Goal: Task Accomplishment & Management: Manage account settings

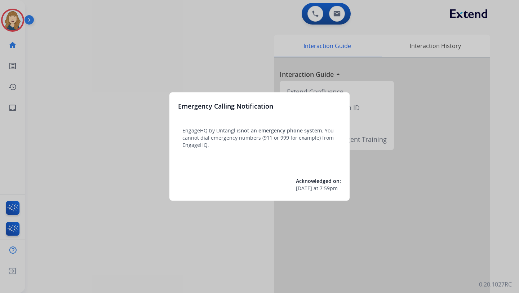
click at [106, 67] on div at bounding box center [259, 146] width 519 height 293
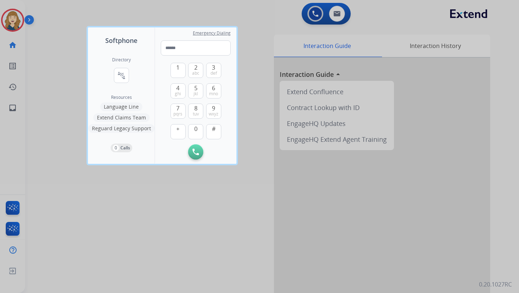
click at [3, 113] on div at bounding box center [259, 146] width 519 height 293
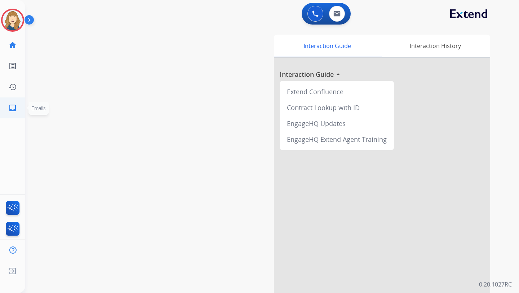
click at [17, 105] on link "inbox Emails" at bounding box center [13, 108] width 20 height 20
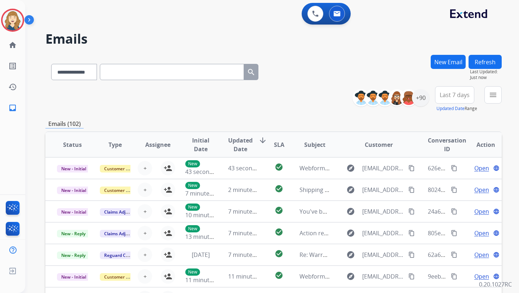
click at [131, 76] on input "text" at bounding box center [172, 72] width 144 height 16
click at [79, 76] on select "**********" at bounding box center [73, 72] width 45 height 16
click at [70, 72] on select "**********" at bounding box center [73, 72] width 45 height 16
click at [451, 108] on button "Updated Date" at bounding box center [451, 109] width 28 height 6
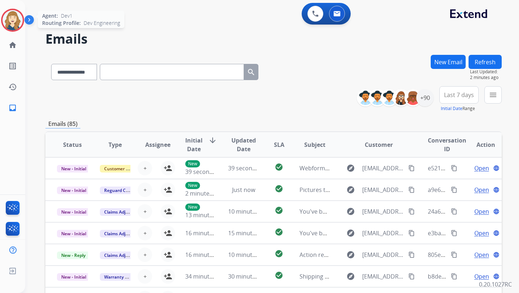
click at [18, 20] on img at bounding box center [13, 20] width 20 height 20
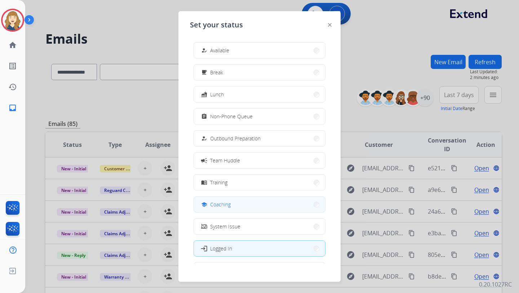
scroll to position [24, 0]
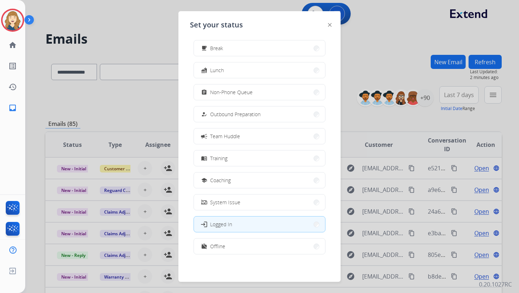
click at [372, 74] on div at bounding box center [259, 146] width 519 height 293
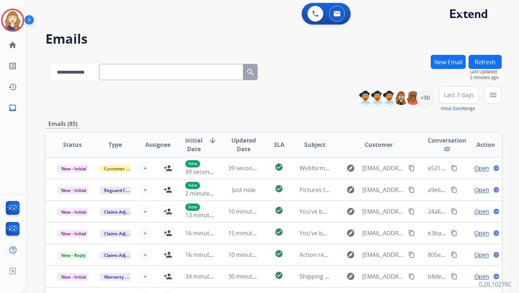
click at [78, 71] on select "**********" at bounding box center [73, 72] width 45 height 16
click at [14, 23] on img at bounding box center [13, 20] width 20 height 20
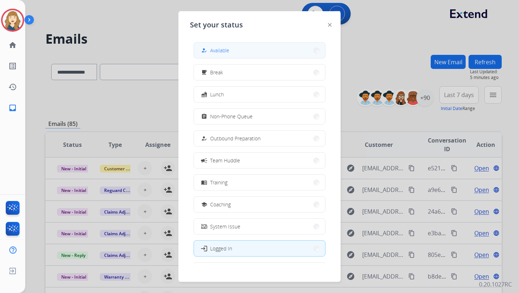
click at [226, 50] on span "Available" at bounding box center [219, 51] width 19 height 8
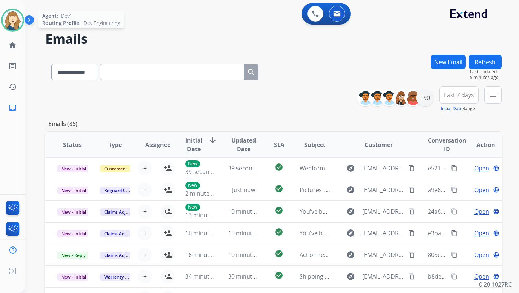
click at [17, 20] on img at bounding box center [13, 20] width 20 height 20
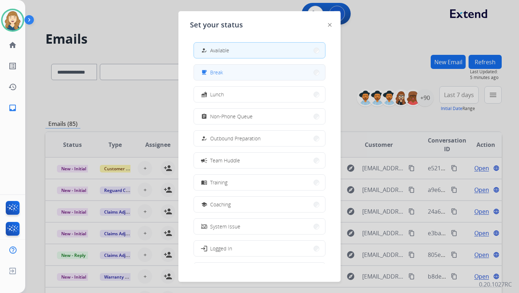
click at [235, 77] on button "free_breakfast Break" at bounding box center [259, 73] width 131 height 16
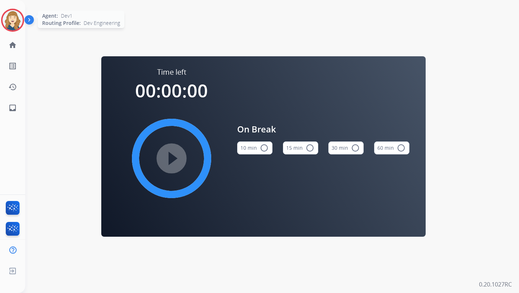
click at [7, 18] on img at bounding box center [13, 20] width 20 height 20
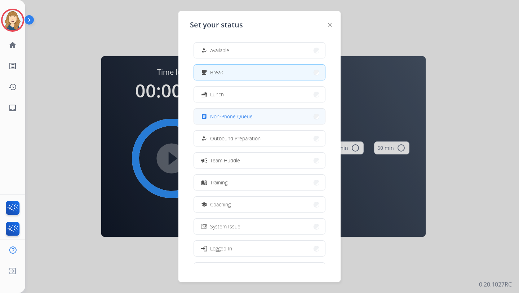
click at [225, 112] on div "assignment Non-Phone Queue" at bounding box center [226, 116] width 53 height 9
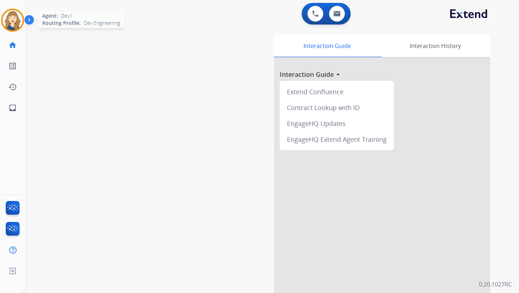
click at [4, 24] on img at bounding box center [13, 20] width 20 height 20
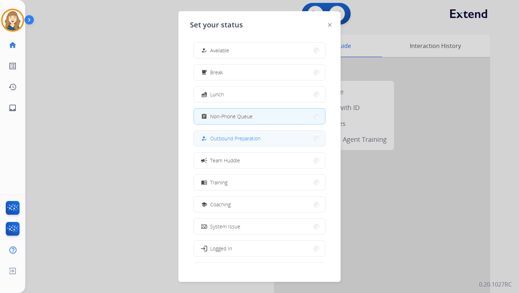
click at [224, 135] on span "Outbound Preparation" at bounding box center [235, 139] width 51 height 8
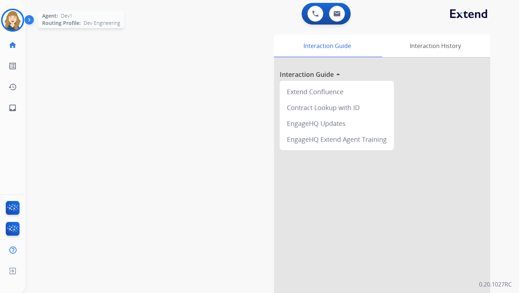
click at [5, 17] on img at bounding box center [13, 20] width 20 height 20
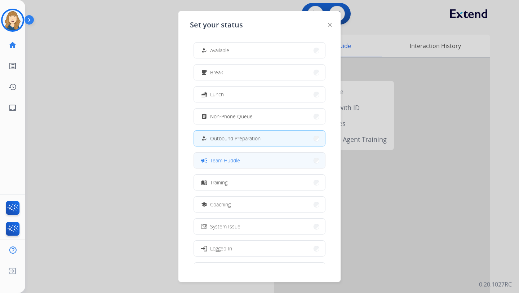
click at [212, 157] on div "campaign Team Huddle" at bounding box center [220, 160] width 40 height 9
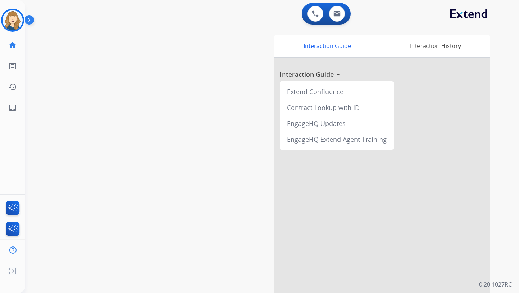
click at [0, 21] on div "Dev1 Team Huddle Edit Avatar Agent: Dev1 Routing Profile: Dev Engineering" at bounding box center [12, 20] width 25 height 23
click at [17, 21] on img at bounding box center [13, 20] width 20 height 20
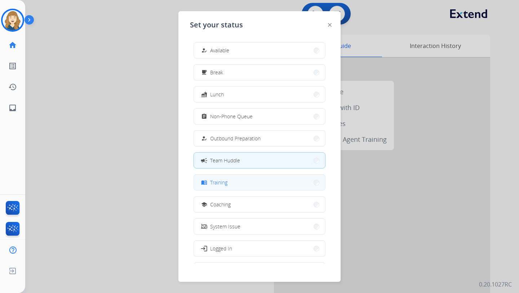
click at [232, 179] on button "menu_book Training" at bounding box center [259, 183] width 131 height 16
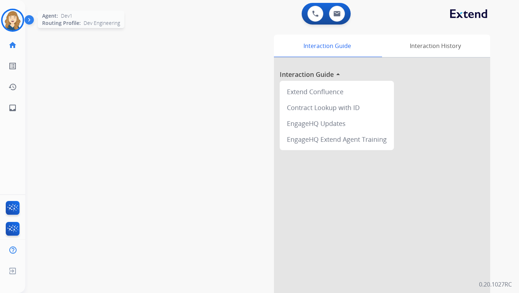
click at [17, 20] on img at bounding box center [13, 20] width 20 height 20
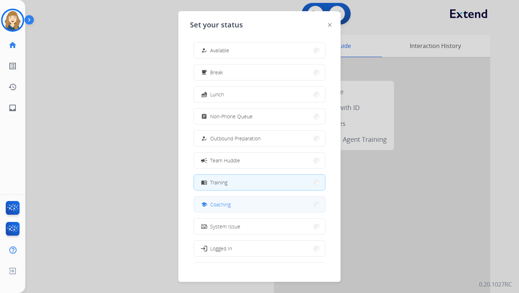
click at [222, 207] on span "Coaching" at bounding box center [220, 205] width 21 height 8
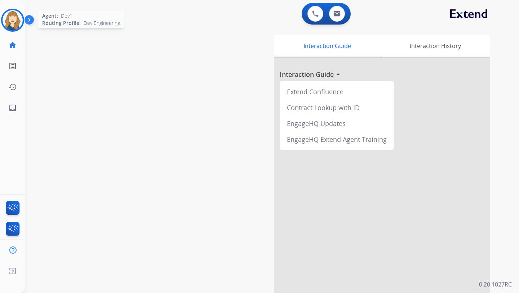
click at [16, 10] on img at bounding box center [13, 20] width 20 height 20
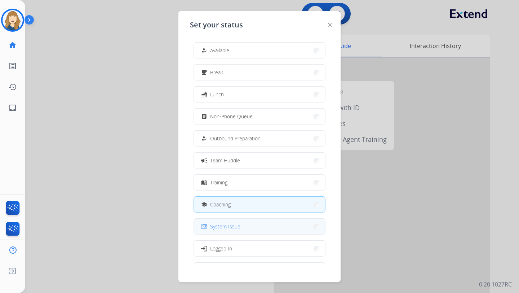
click at [223, 231] on button "phonelink_off System Issue" at bounding box center [259, 227] width 131 height 16
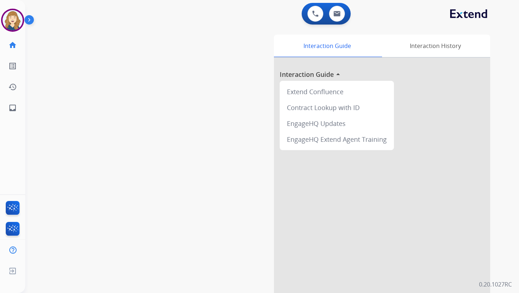
scroll to position [34, 0]
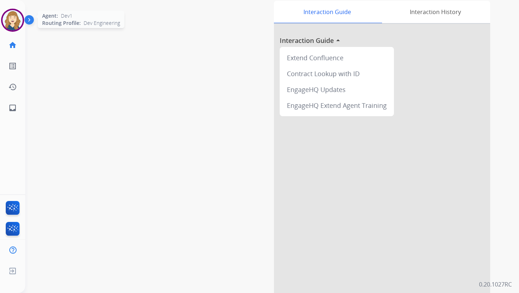
click at [14, 21] on img at bounding box center [13, 20] width 20 height 20
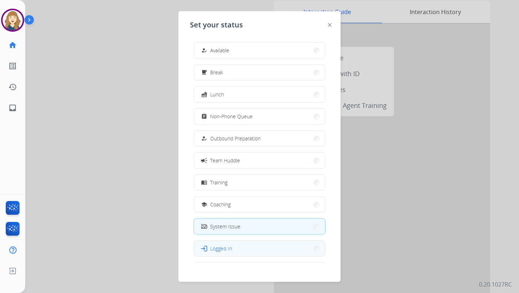
click at [232, 248] on button "login Logged In" at bounding box center [259, 249] width 131 height 16
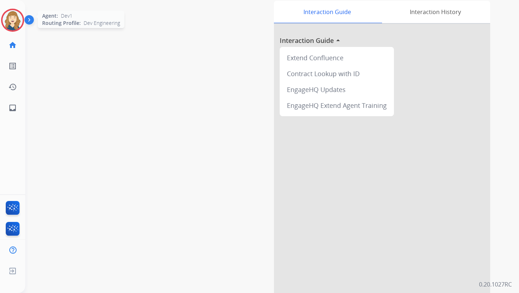
click at [16, 16] on img at bounding box center [13, 20] width 20 height 20
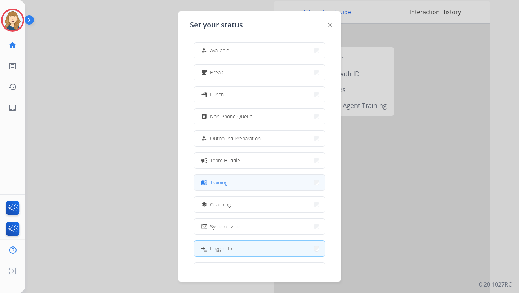
scroll to position [24, 0]
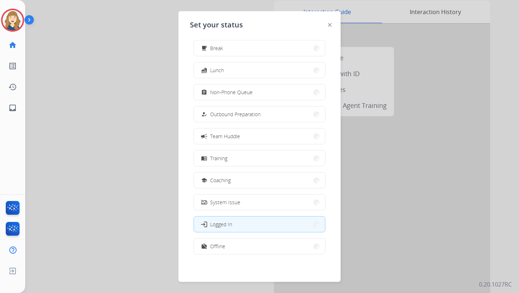
click at [255, 237] on div "how_to_reg Available free_breakfast Break fastfood Lunch assignment Non-Phone Q…" at bounding box center [259, 149] width 139 height 227
click at [254, 242] on button "work_off Offline" at bounding box center [259, 246] width 131 height 16
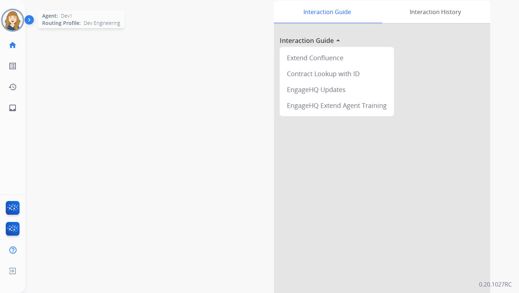
click at [18, 17] on img at bounding box center [13, 20] width 20 height 20
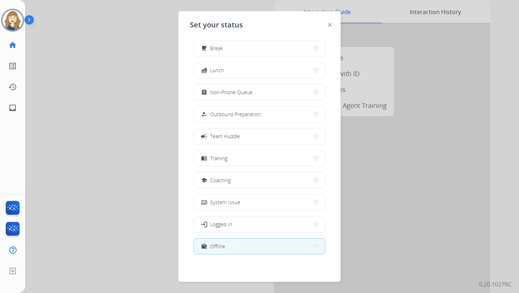
click at [148, 155] on div at bounding box center [259, 146] width 519 height 293
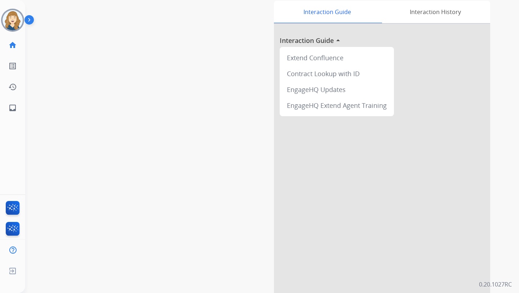
scroll to position [0, 0]
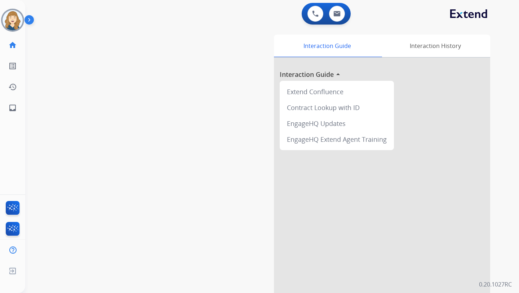
click at [314, 22] on div "0 Voice Interactions 0 Email Interactions" at bounding box center [326, 14] width 49 height 22
click at [310, 18] on button at bounding box center [316, 14] width 16 height 16
click at [312, 17] on button at bounding box center [316, 14] width 16 height 16
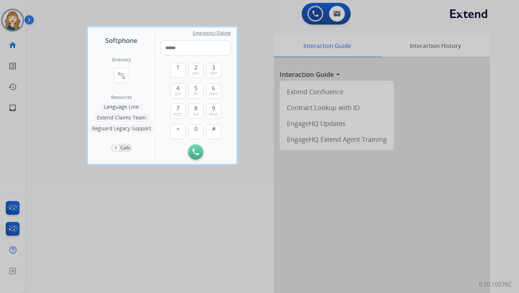
click at [123, 67] on div "Directory connect_without_contact Resource Directory" at bounding box center [121, 76] width 19 height 38
click at [120, 77] on mat-icon "connect_without_contact" at bounding box center [121, 75] width 9 height 9
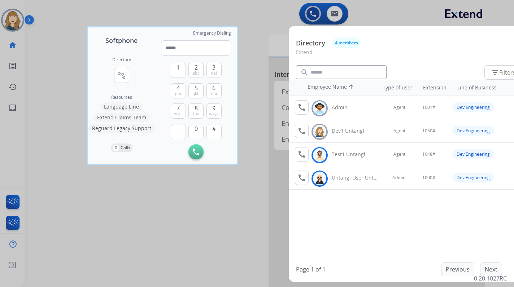
click at [11, 25] on div at bounding box center [257, 143] width 514 height 287
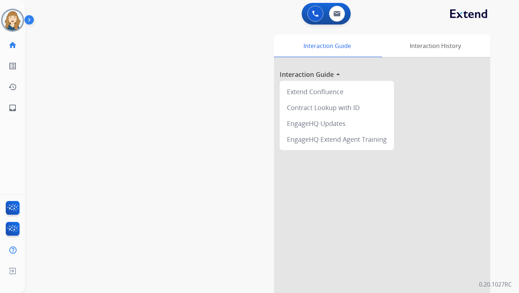
click at [11, 25] on img at bounding box center [13, 20] width 20 height 20
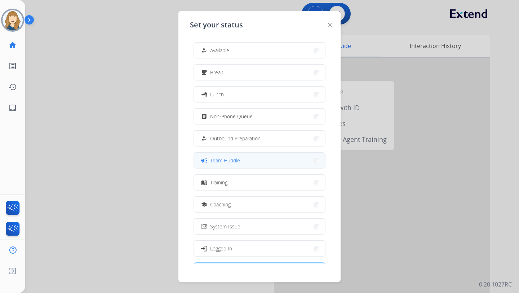
click at [238, 153] on button "campaign Team Huddle" at bounding box center [259, 161] width 131 height 16
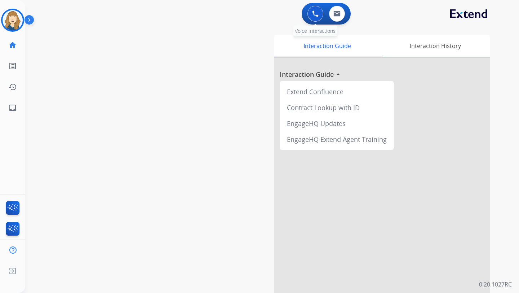
click at [317, 15] on img at bounding box center [315, 13] width 6 height 6
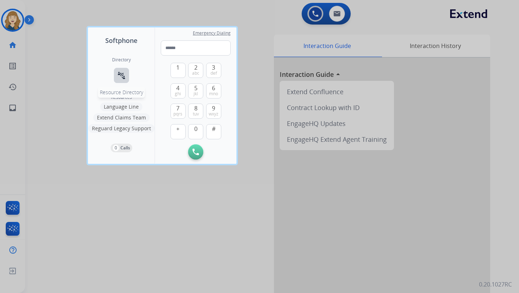
click at [123, 69] on button "connect_without_contact Resource Directory" at bounding box center [121, 75] width 15 height 15
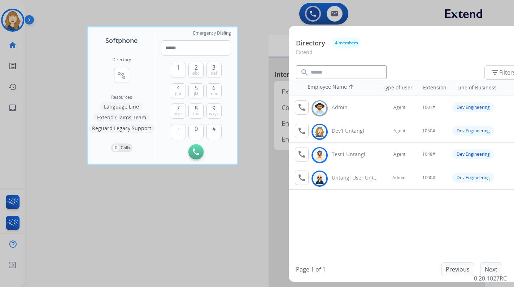
click at [239, 216] on div at bounding box center [257, 143] width 514 height 287
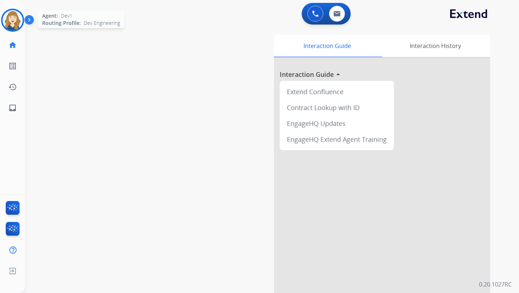
click at [19, 22] on img at bounding box center [13, 20] width 20 height 20
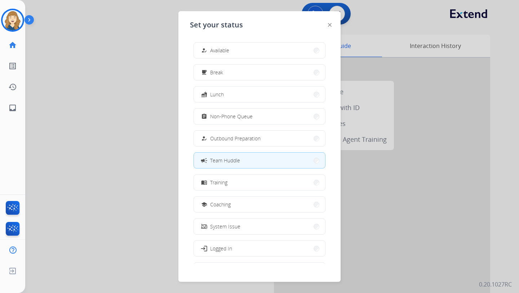
scroll to position [24, 0]
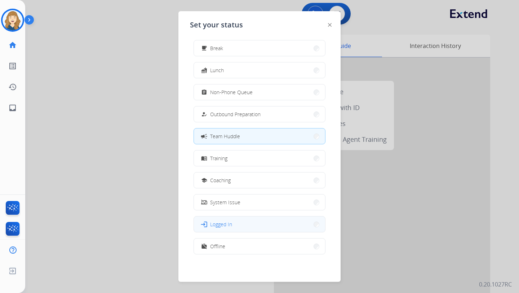
click at [243, 222] on button "login Logged In" at bounding box center [259, 224] width 131 height 16
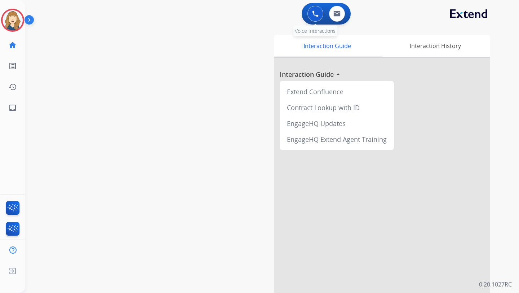
click at [315, 16] on img at bounding box center [315, 13] width 6 height 6
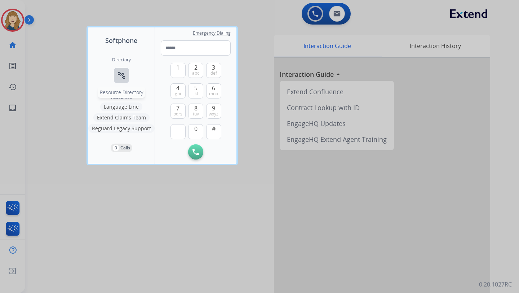
click at [118, 78] on mat-icon "connect_without_contact" at bounding box center [121, 75] width 9 height 9
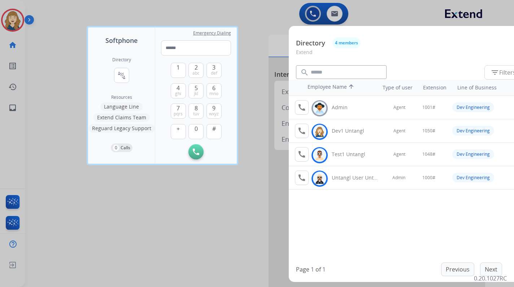
click at [12, 21] on div at bounding box center [257, 143] width 514 height 287
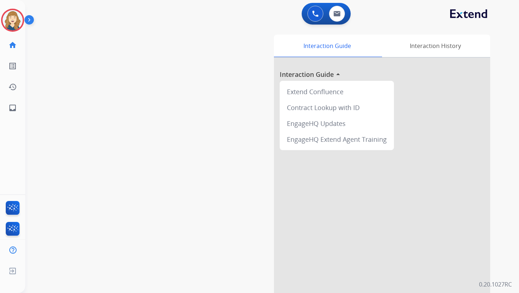
click at [12, 21] on img at bounding box center [13, 20] width 20 height 20
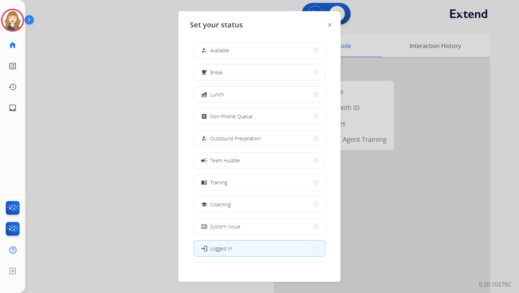
click at [12, 21] on img at bounding box center [13, 20] width 20 height 20
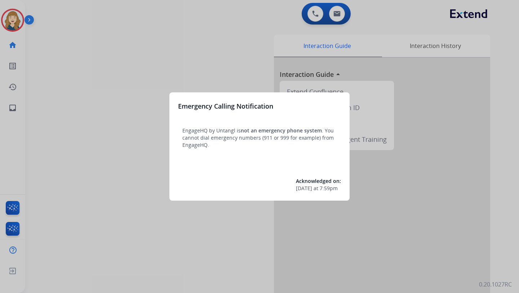
click at [73, 79] on div at bounding box center [259, 146] width 519 height 293
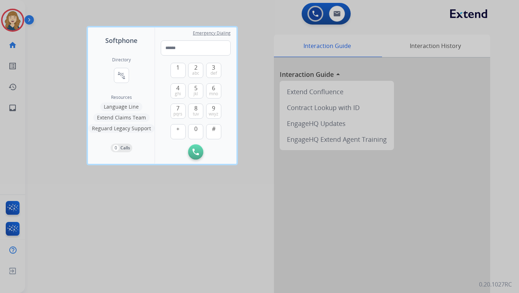
click at [113, 77] on div "Directory connect_without_contact Resource Directory" at bounding box center [121, 76] width 19 height 38
click at [120, 75] on mat-icon "connect_without_contact" at bounding box center [121, 75] width 9 height 9
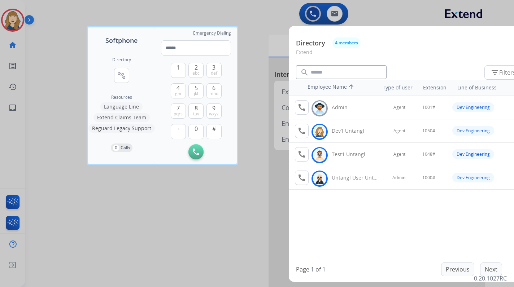
click at [257, 190] on div at bounding box center [257, 143] width 514 height 287
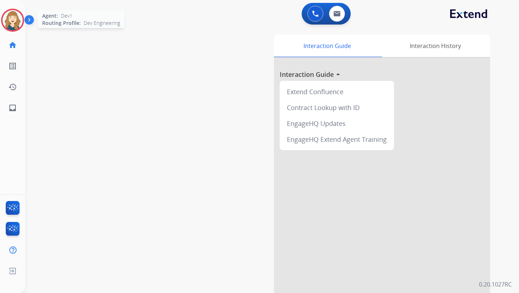
click at [14, 22] on img at bounding box center [13, 20] width 20 height 20
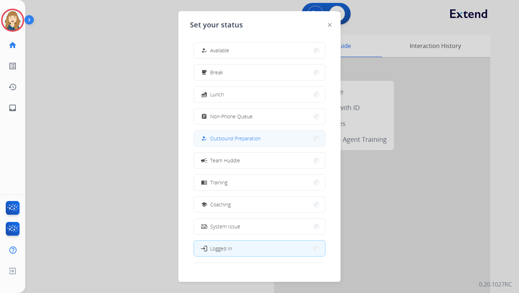
click at [252, 142] on div "how_to_reg Outbound Preparation" at bounding box center [230, 138] width 61 height 9
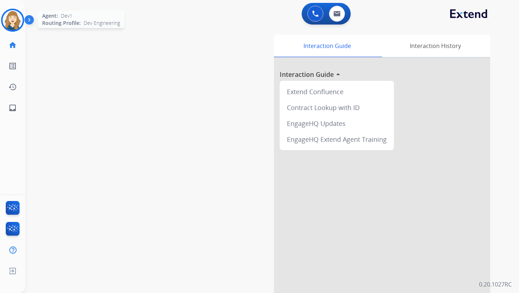
click at [20, 25] on img at bounding box center [13, 20] width 20 height 20
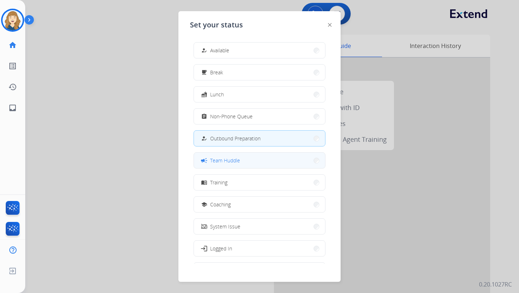
click at [229, 158] on span "Team Huddle" at bounding box center [225, 161] width 30 height 8
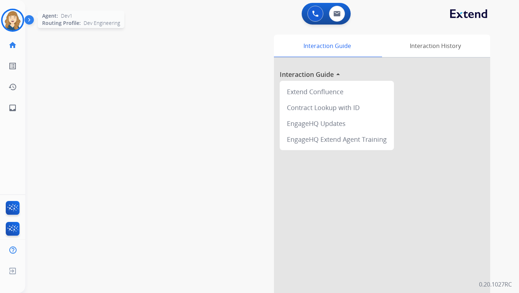
click at [14, 22] on img at bounding box center [13, 20] width 20 height 20
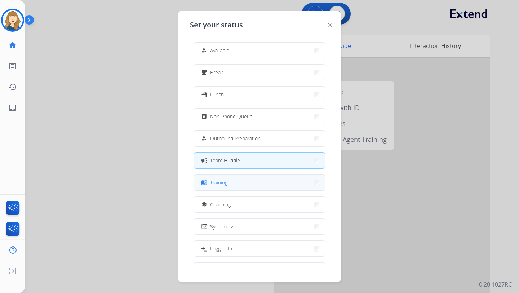
click at [212, 180] on div "menu_book Training" at bounding box center [214, 182] width 28 height 9
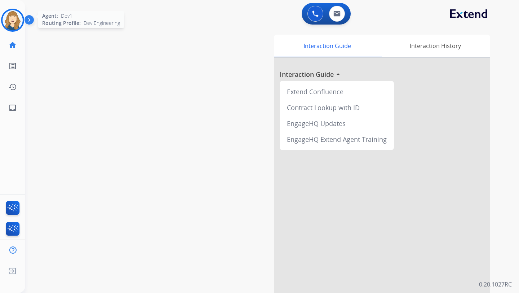
click at [17, 20] on img at bounding box center [13, 20] width 20 height 20
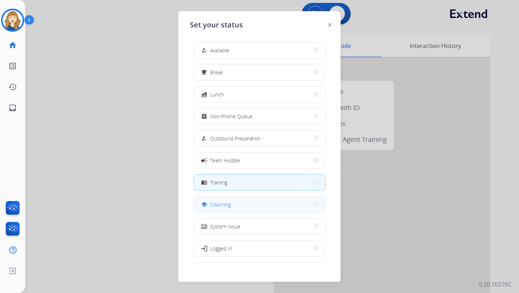
click at [218, 205] on span "Coaching" at bounding box center [220, 205] width 21 height 8
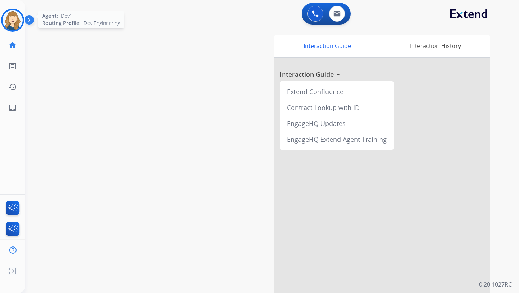
click at [16, 26] on img at bounding box center [13, 20] width 20 height 20
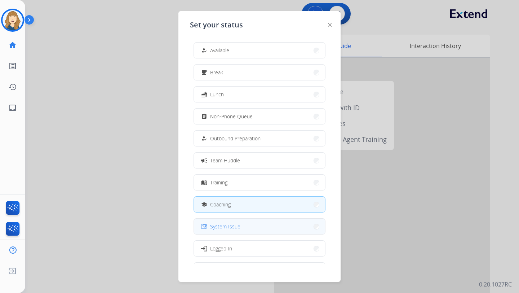
click at [220, 231] on button "phonelink_off System Issue" at bounding box center [259, 227] width 131 height 16
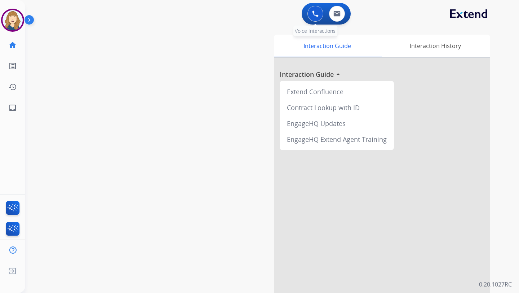
click at [319, 19] on button at bounding box center [316, 14] width 16 height 16
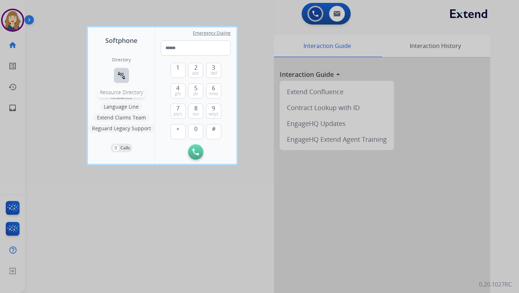
click at [123, 74] on mat-icon "connect_without_contact" at bounding box center [121, 75] width 9 height 9
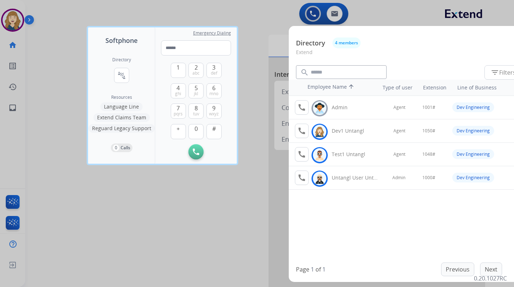
click at [51, 54] on div at bounding box center [257, 143] width 514 height 287
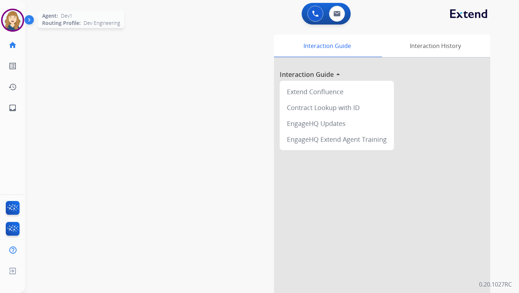
click at [19, 23] on img at bounding box center [13, 20] width 20 height 20
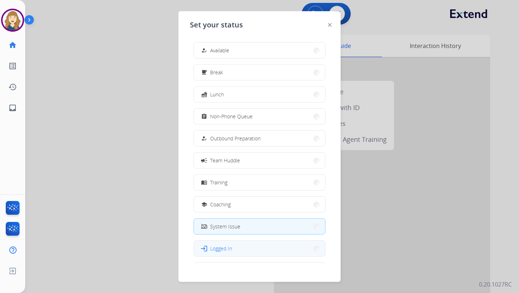
scroll to position [24, 0]
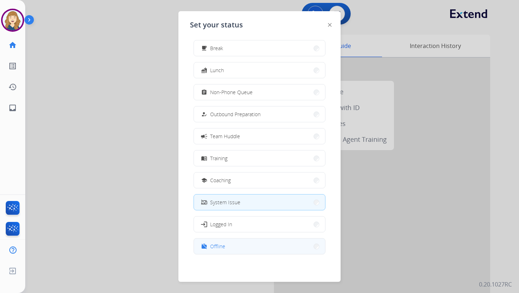
click at [228, 249] on button "work_off Offline" at bounding box center [259, 246] width 131 height 16
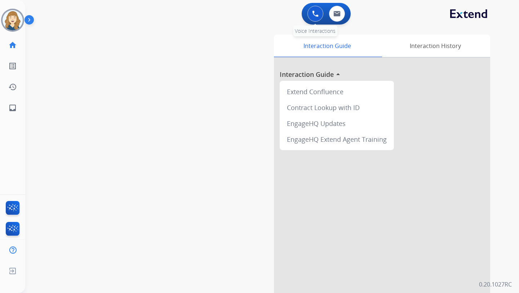
click at [309, 15] on button at bounding box center [316, 14] width 16 height 16
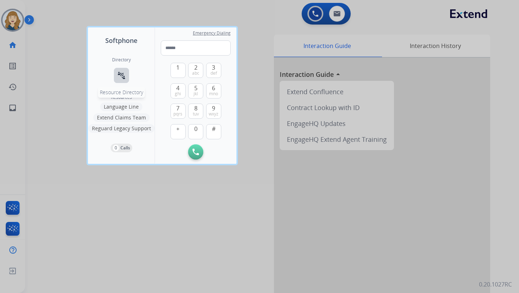
click at [119, 80] on button "connect_without_contact Resource Directory" at bounding box center [121, 75] width 15 height 15
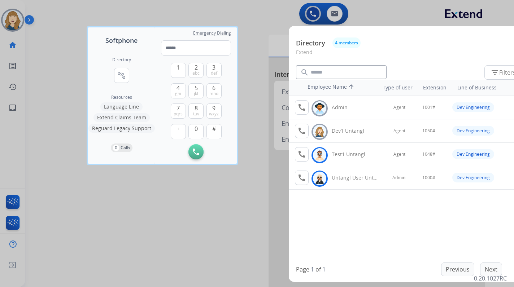
click at [263, 57] on div at bounding box center [257, 143] width 514 height 287
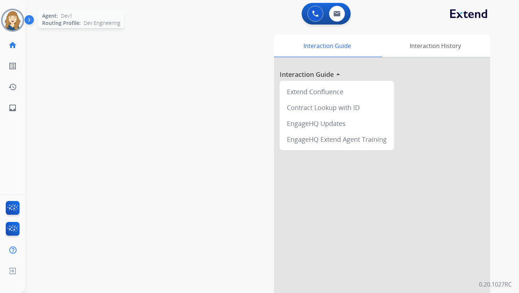
click at [5, 15] on img at bounding box center [13, 20] width 20 height 20
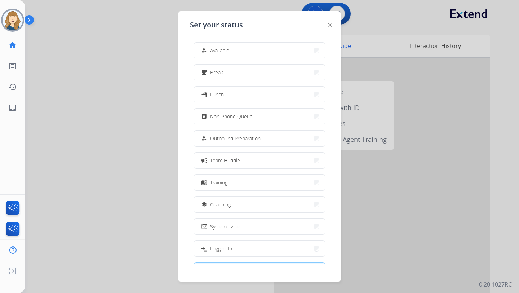
click at [229, 108] on div "how_to_reg Available free_breakfast Break fastfood Lunch assignment Non-Phone Q…" at bounding box center [259, 149] width 139 height 227
click at [229, 118] on span "Non-Phone Queue" at bounding box center [231, 117] width 43 height 8
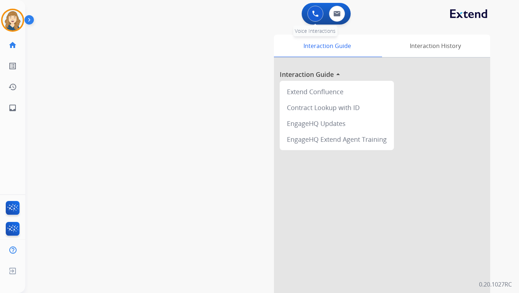
click at [316, 16] on img at bounding box center [315, 13] width 6 height 6
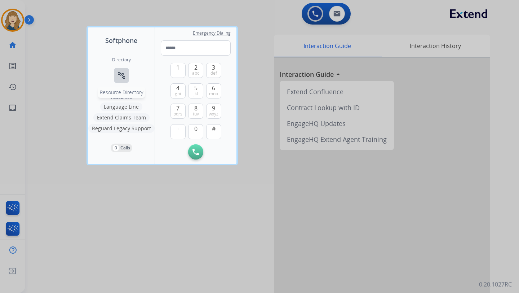
click at [118, 76] on mat-icon "connect_without_contact" at bounding box center [121, 75] width 9 height 9
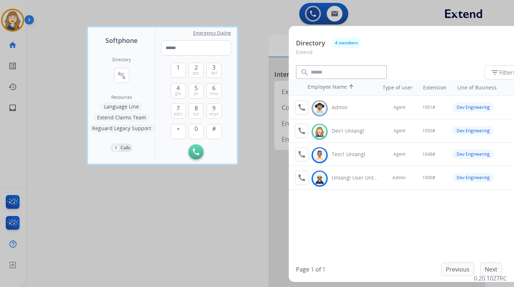
click at [56, 56] on div at bounding box center [257, 143] width 514 height 287
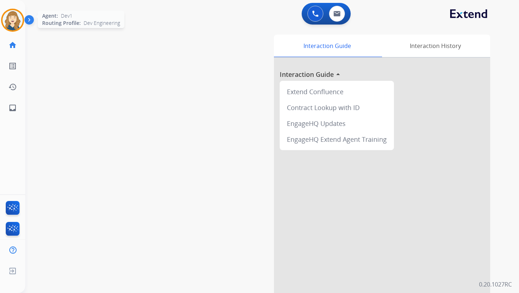
click at [18, 25] on img at bounding box center [13, 20] width 20 height 20
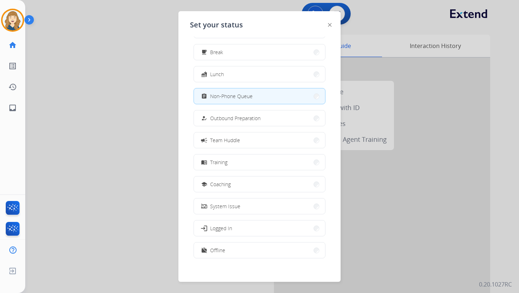
scroll to position [0, 0]
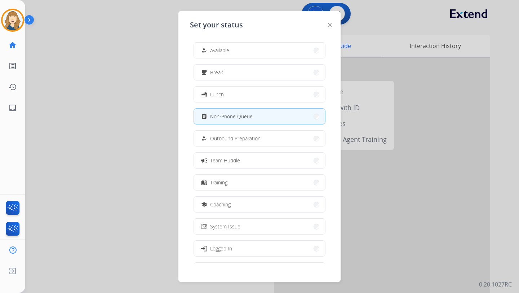
click at [108, 113] on div at bounding box center [259, 146] width 519 height 293
